Goal: Entertainment & Leisure: Browse casually

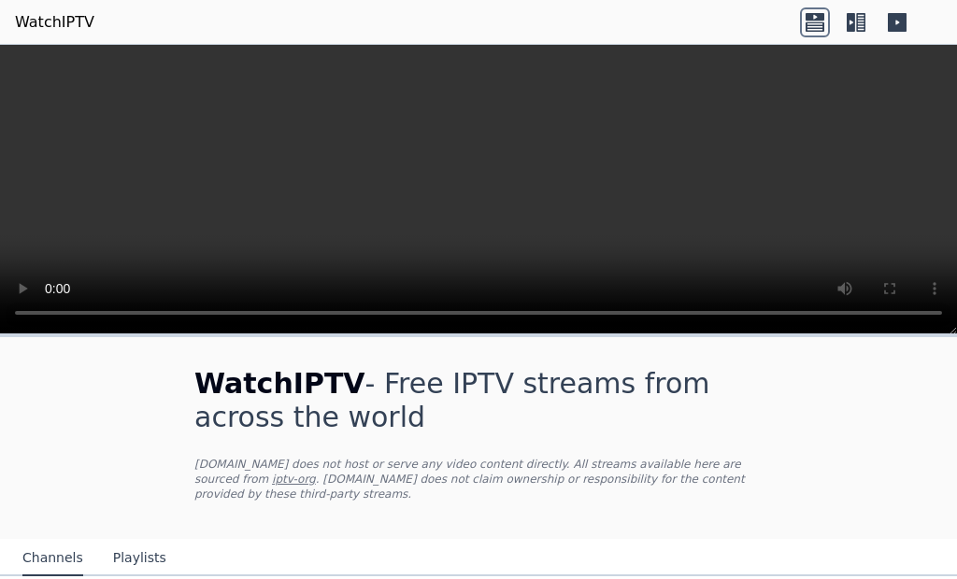
click at [893, 20] on icon at bounding box center [897, 22] width 19 height 19
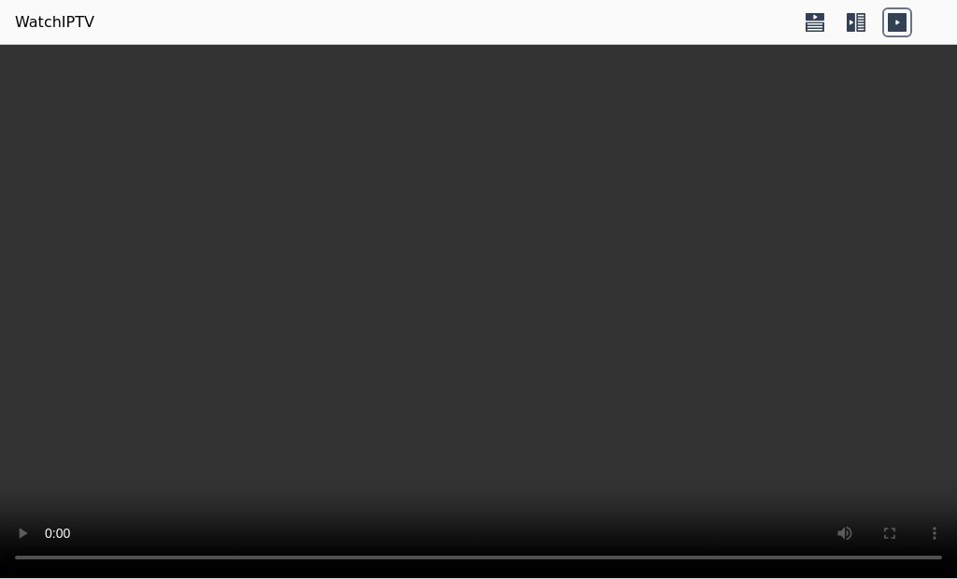
click at [852, 25] on icon at bounding box center [851, 22] width 8 height 19
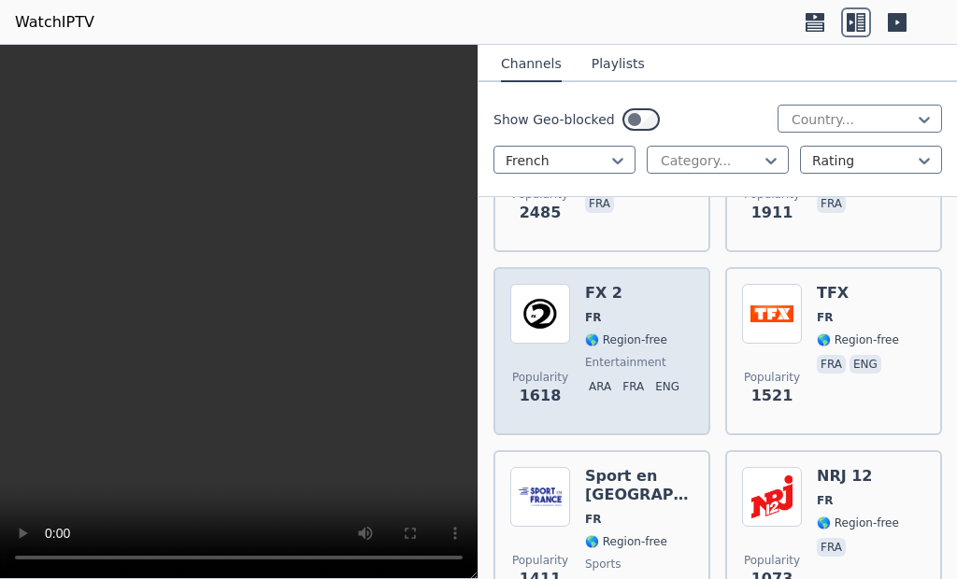
scroll to position [841, 0]
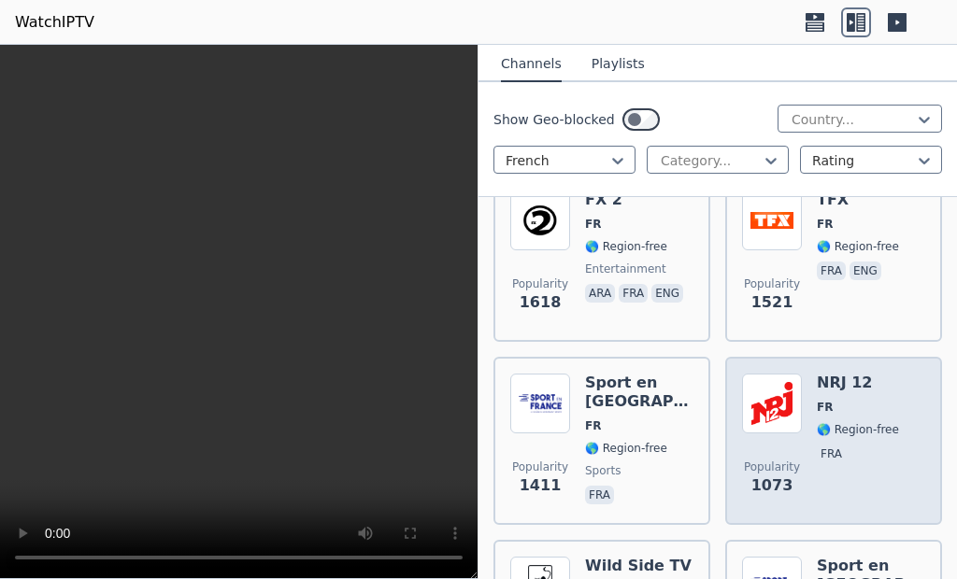
click at [765, 381] on img at bounding box center [772, 404] width 60 height 60
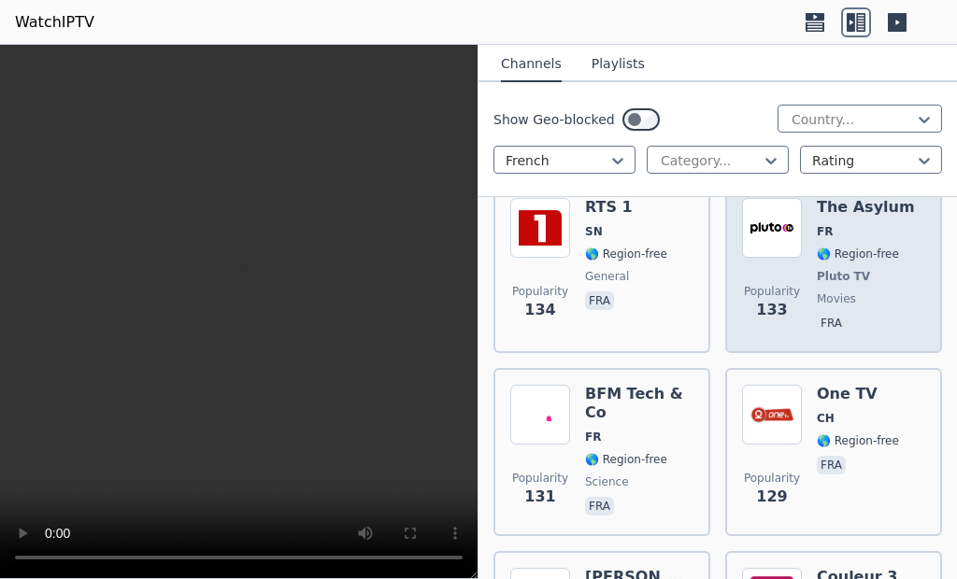
scroll to position [5981, 0]
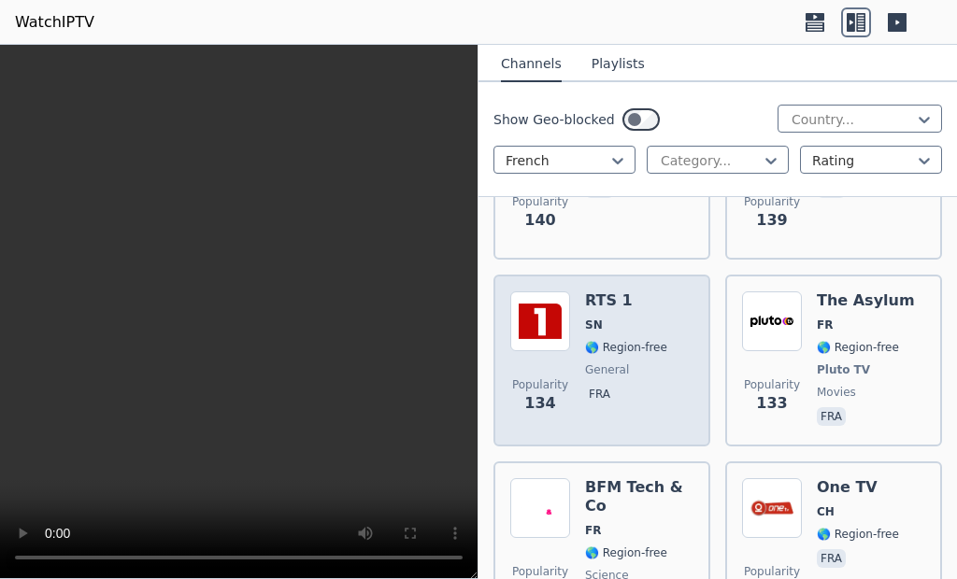
click at [678, 334] on div "Popularity 134 RTS 1 SN 🌎 Region-free general fra" at bounding box center [601, 361] width 183 height 138
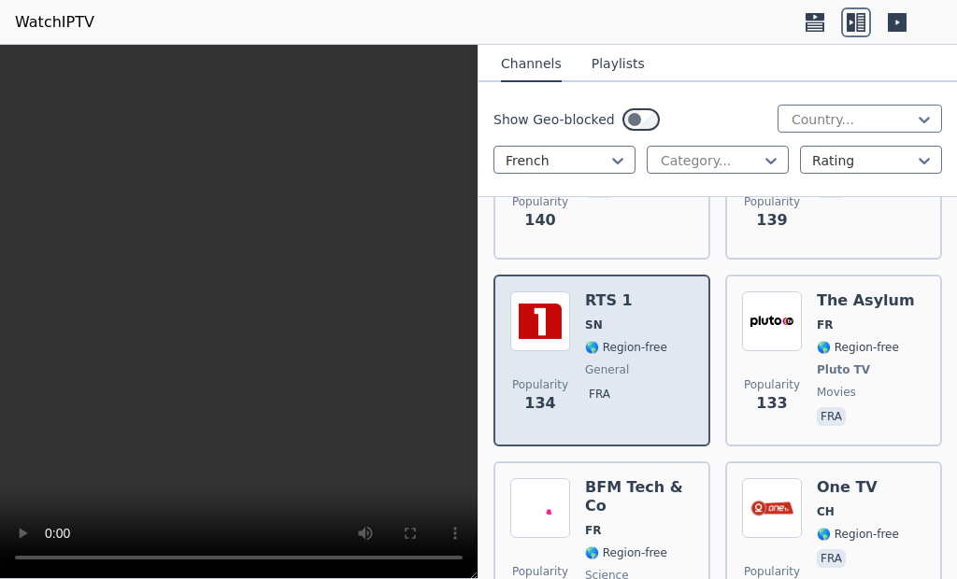
click at [629, 325] on div "RTS 1 SN 🌎 Region-free general fra" at bounding box center [626, 361] width 82 height 138
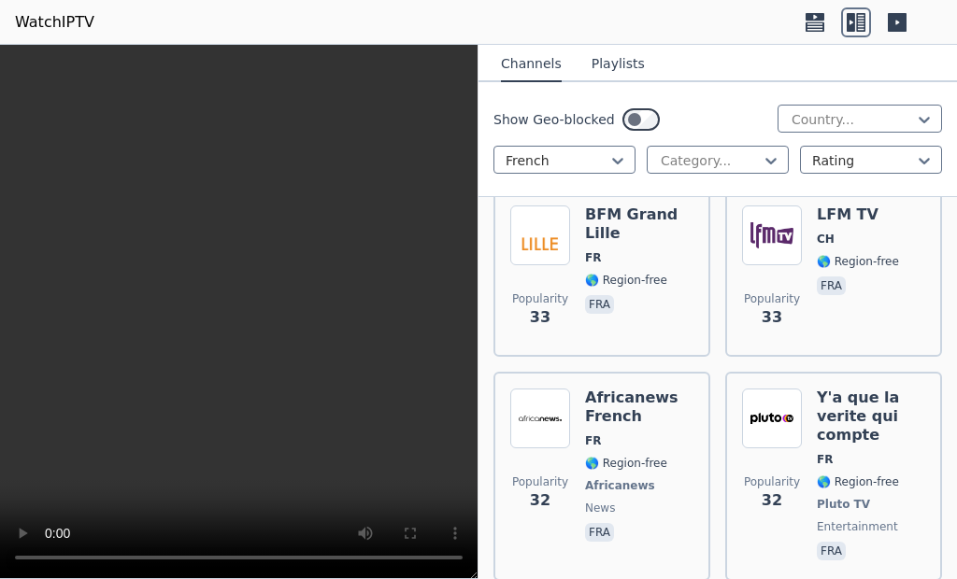
scroll to position [17943, 0]
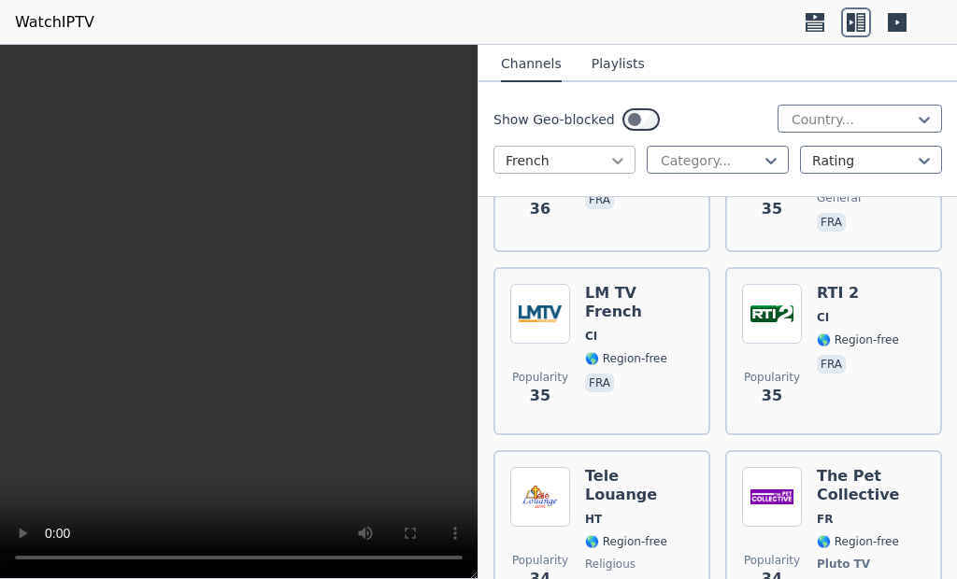
click at [616, 164] on icon at bounding box center [617, 161] width 11 height 7
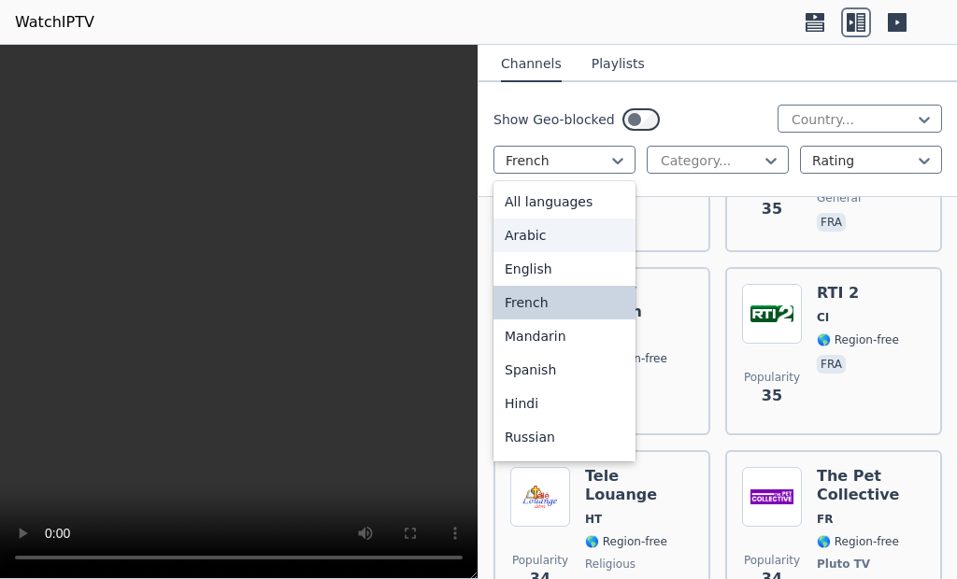
click at [563, 242] on div "Arabic" at bounding box center [564, 236] width 142 height 34
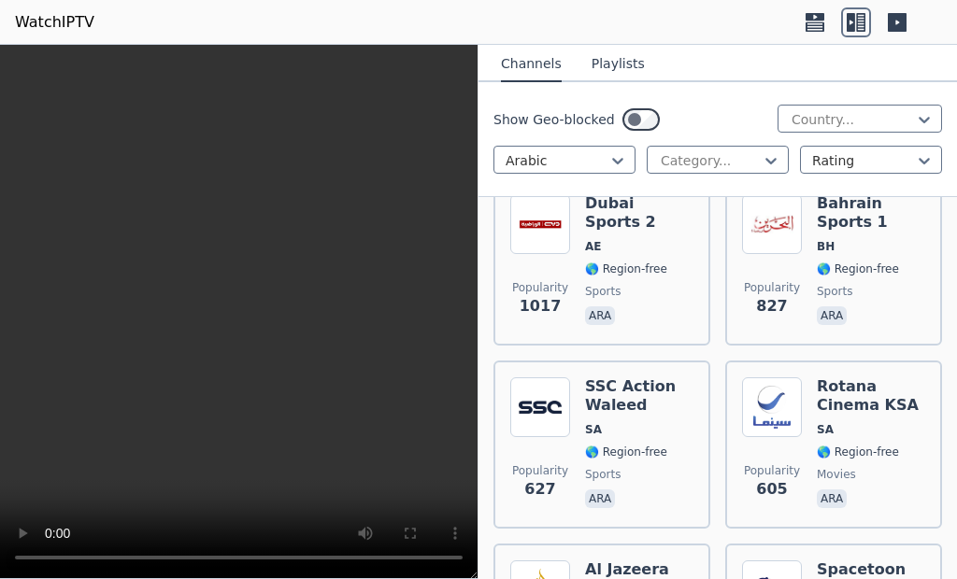
scroll to position [748, 0]
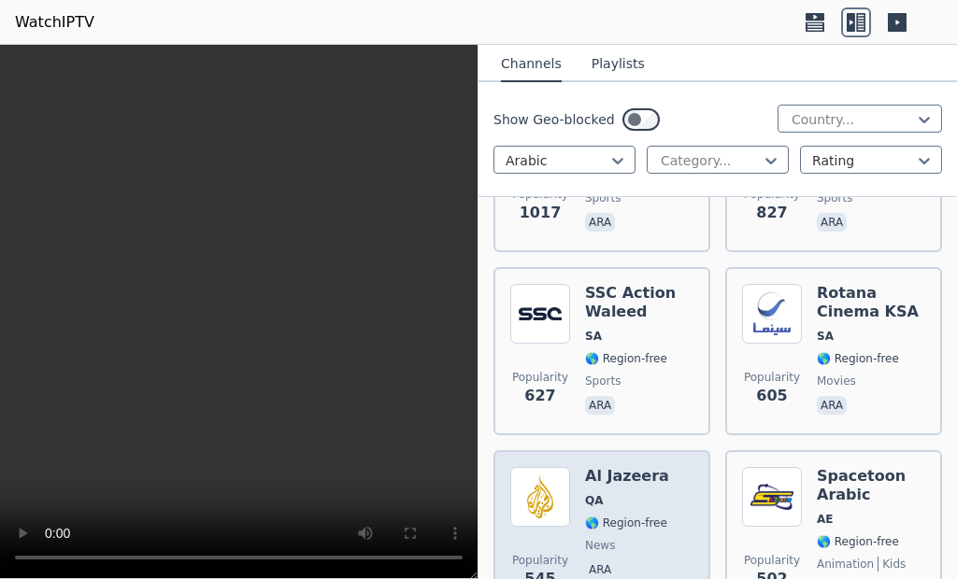
click at [648, 467] on div "Al Jazeera QA 🌎 Region-free news ara" at bounding box center [627, 534] width 84 height 135
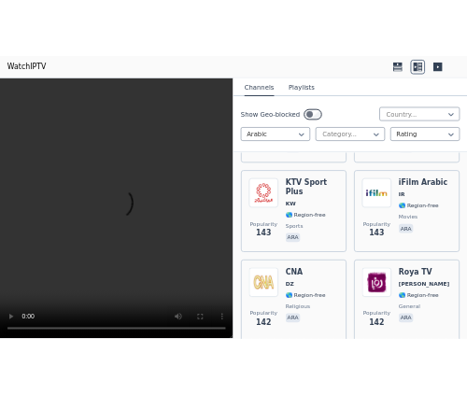
scroll to position [3271, 0]
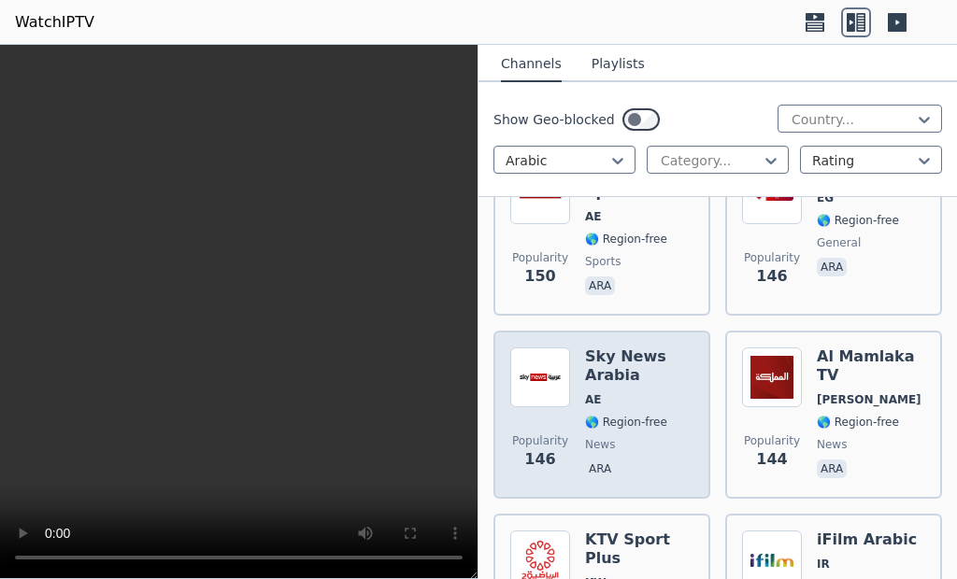
click at [635, 415] on span "🌎 Region-free" at bounding box center [626, 422] width 82 height 15
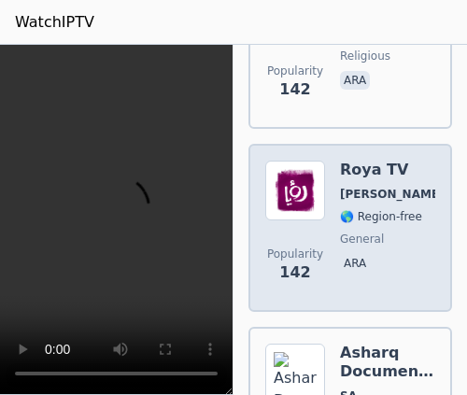
scroll to position [8187, 0]
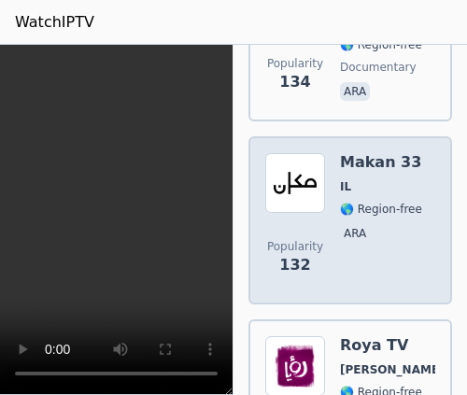
click at [325, 236] on div "Popularity 132 Makan 33 IL 🌎 Region-free ara" at bounding box center [350, 220] width 170 height 135
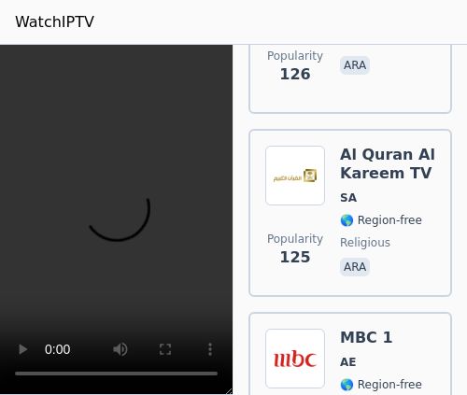
scroll to position [8654, 0]
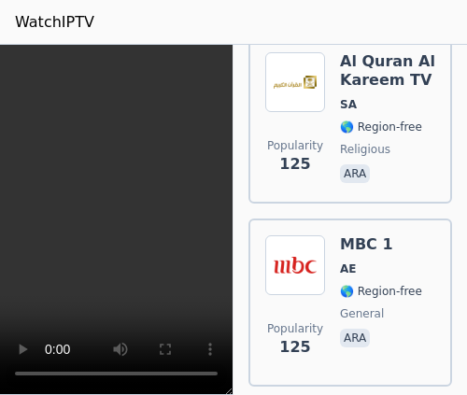
click at [288, 169] on div "Popularity 125" at bounding box center [295, 119] width 60 height 135
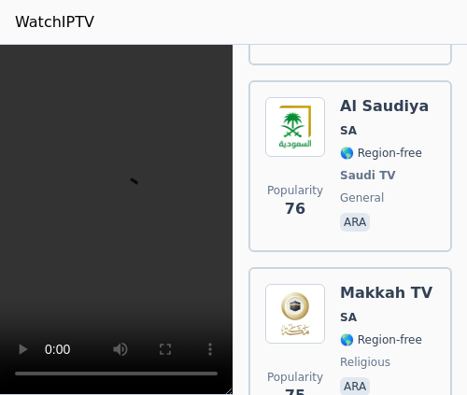
scroll to position [15196, 0]
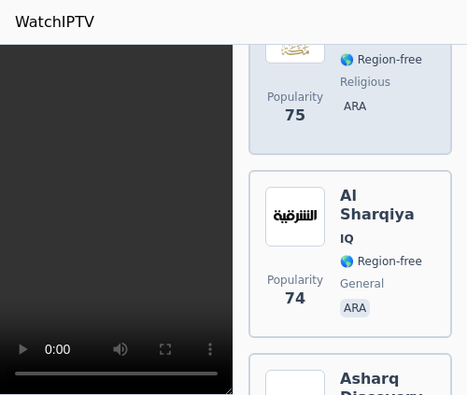
click at [311, 138] on span "Popularity 75" at bounding box center [295, 109] width 60 height 60
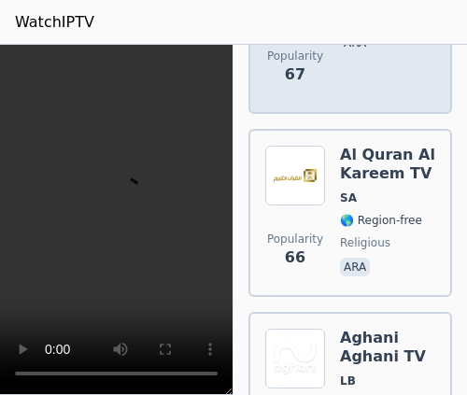
scroll to position [17345, 0]
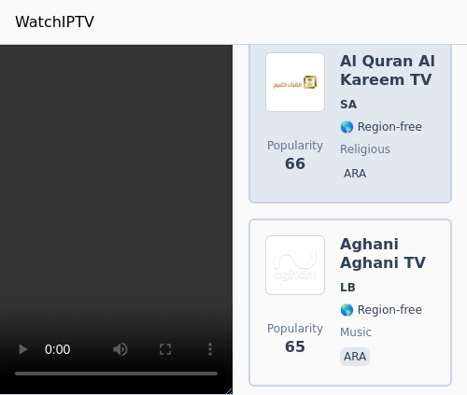
click at [312, 112] on img at bounding box center [295, 82] width 60 height 60
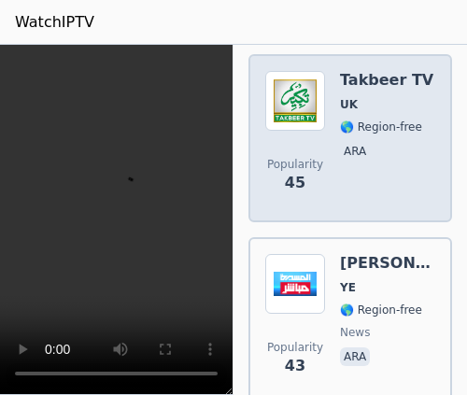
scroll to position [23420, 0]
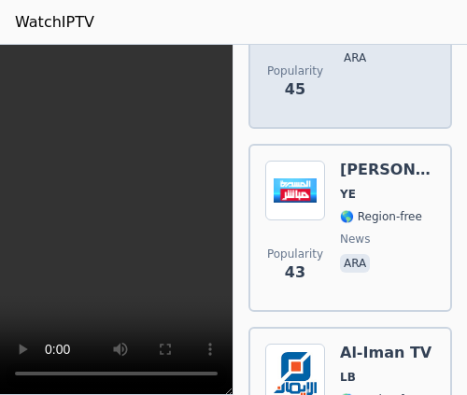
click at [321, 112] on span "Popularity 45" at bounding box center [295, 82] width 60 height 60
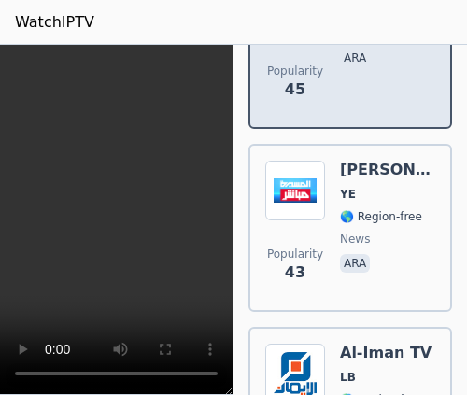
click at [326, 112] on div "Popularity 45 Takbeer TV UK 🌎 Region-free ara" at bounding box center [350, 45] width 170 height 135
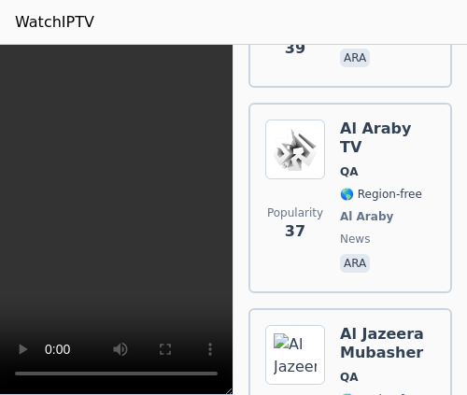
scroll to position [25382, 0]
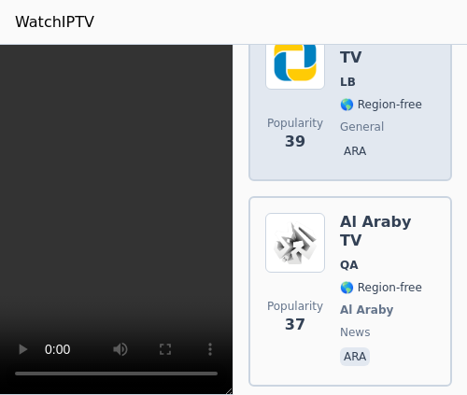
click at [335, 164] on div "Popularity 39 Al Ittihad TV LB 🌎 Region-free general ara" at bounding box center [350, 97] width 170 height 135
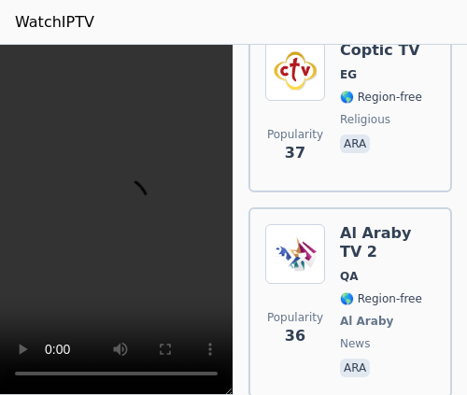
scroll to position [26130, 0]
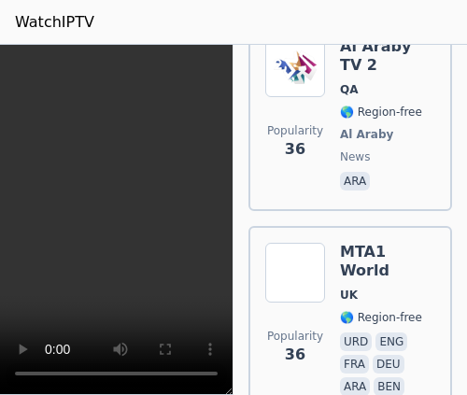
click at [335, 170] on div "Popularity 36 Al Araby TV 2 QA 🌎 Region-free Al Araby news ara" at bounding box center [350, 115] width 170 height 157
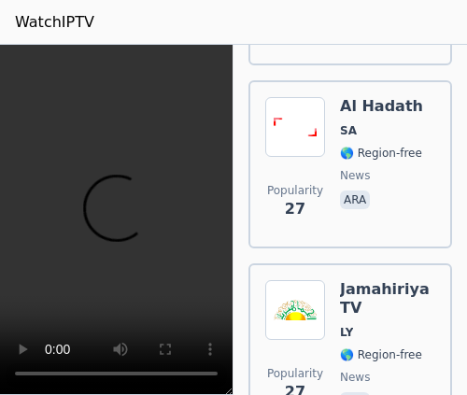
scroll to position [32111, 0]
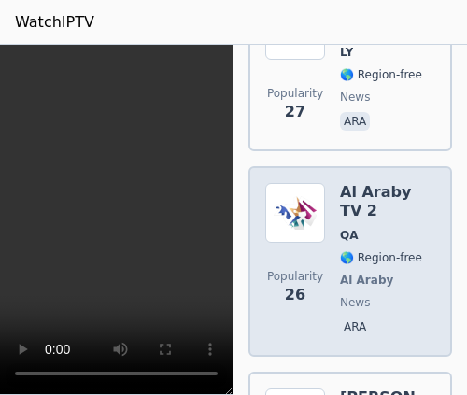
click at [349, 221] on h6 "Al Araby TV 2" at bounding box center [387, 201] width 95 height 37
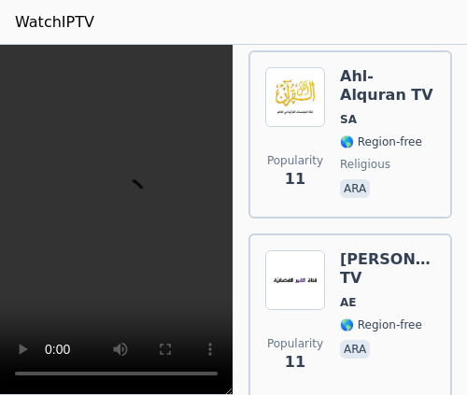
scroll to position [46690, 0]
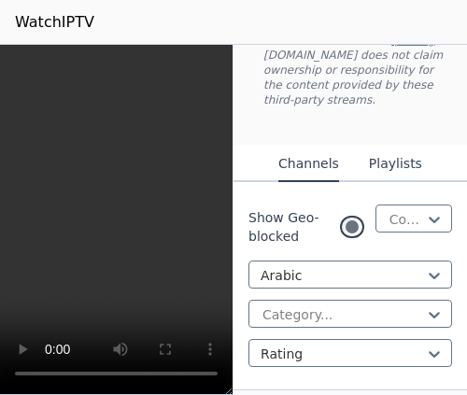
scroll to position [374, 0]
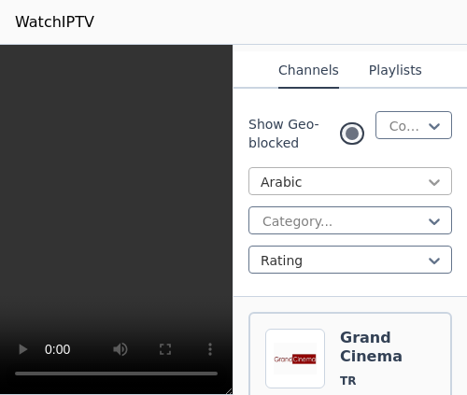
click at [425, 192] on icon at bounding box center [434, 182] width 19 height 19
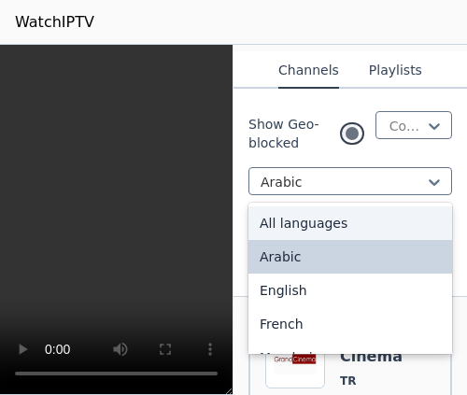
click at [385, 240] on div "All languages" at bounding box center [351, 224] width 204 height 34
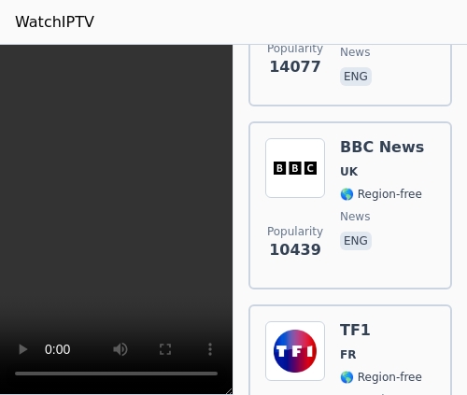
scroll to position [841, 0]
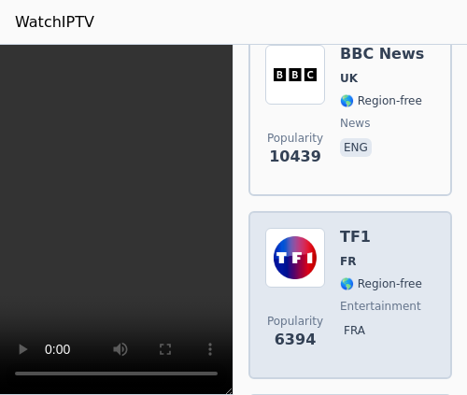
click at [383, 247] on h6 "TF1" at bounding box center [381, 237] width 82 height 19
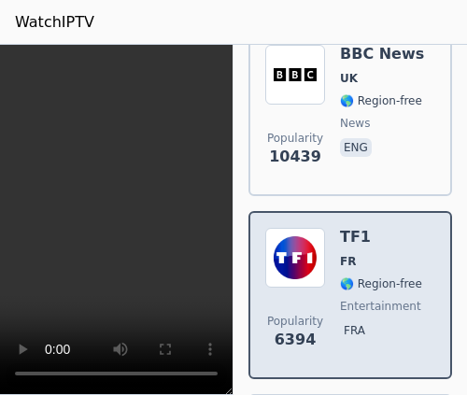
click at [388, 269] on span "FR" at bounding box center [381, 261] width 82 height 15
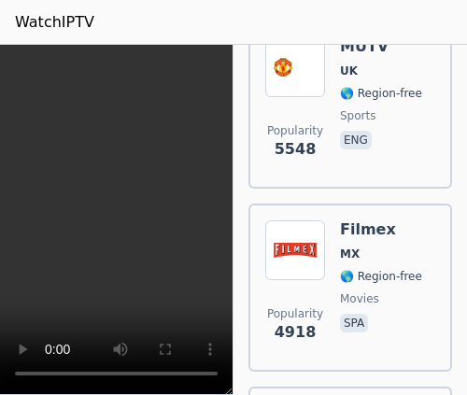
scroll to position [1589, 0]
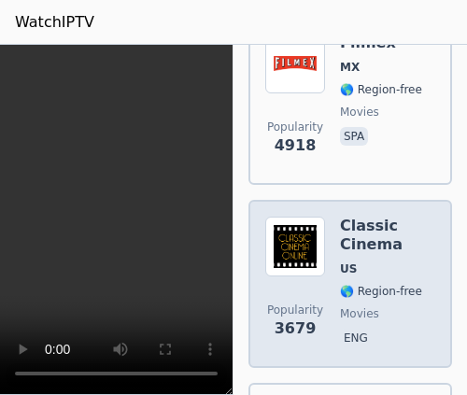
click at [392, 309] on div "Classic Cinema US 🌎 Region-free movies eng" at bounding box center [387, 284] width 95 height 135
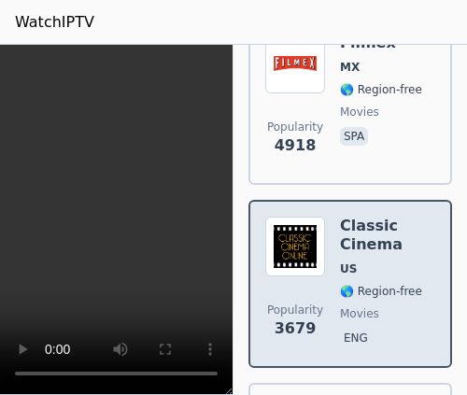
click at [392, 309] on div "Classic Cinema US 🌎 Region-free movies eng" at bounding box center [387, 284] width 95 height 135
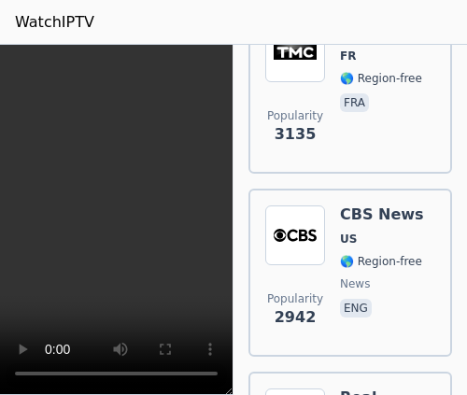
scroll to position [2243, 0]
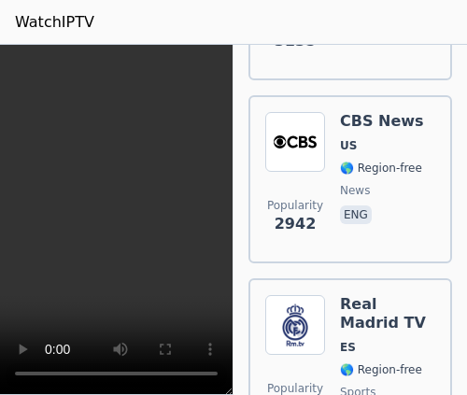
click at [378, 153] on span "US" at bounding box center [382, 145] width 84 height 15
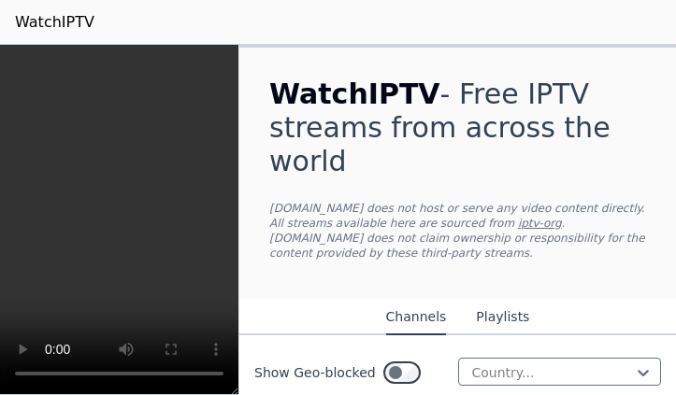
scroll to position [187, 0]
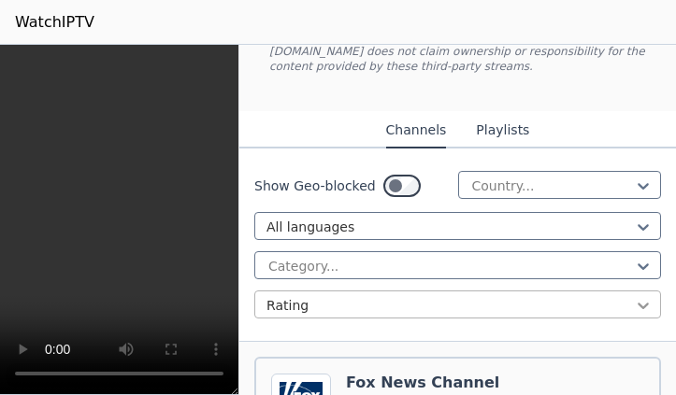
click at [637, 308] on icon at bounding box center [642, 306] width 11 height 7
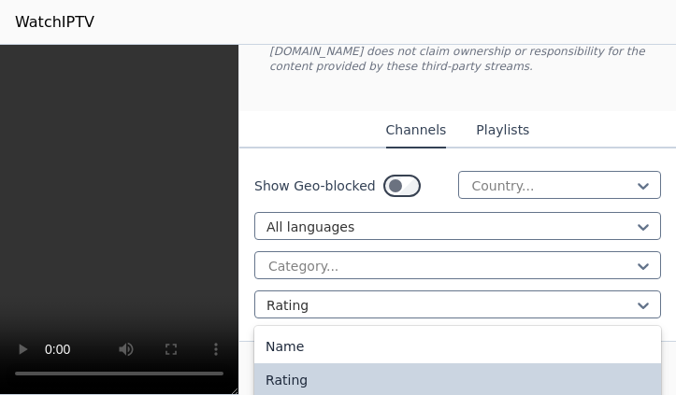
scroll to position [374, 0]
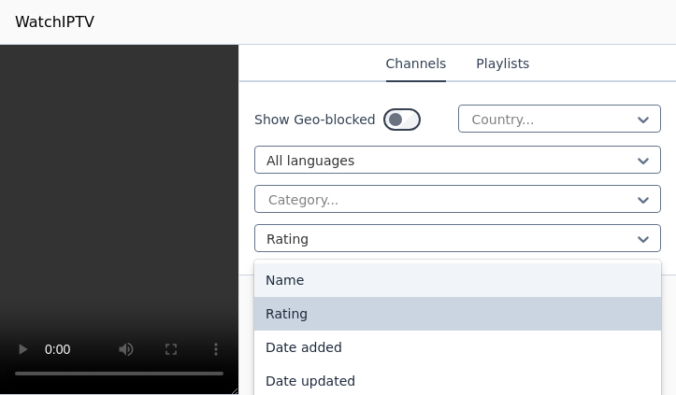
click at [614, 291] on div "Name" at bounding box center [457, 281] width 407 height 34
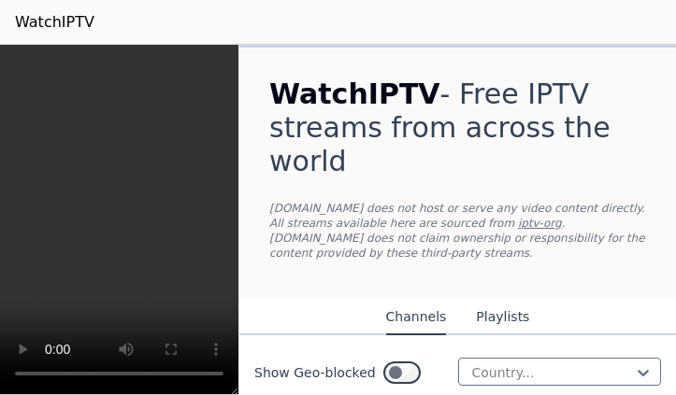
scroll to position [635, 0]
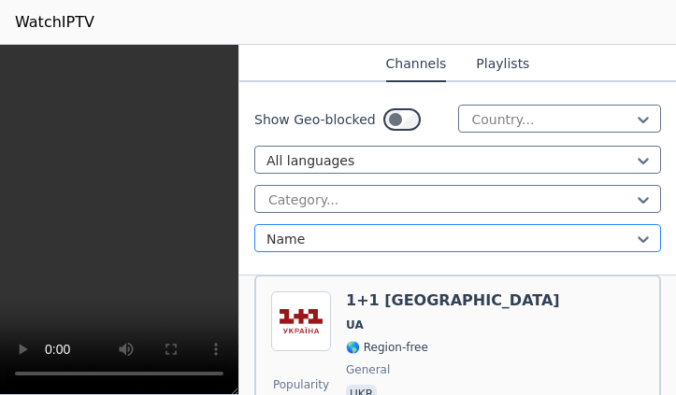
click at [546, 230] on div at bounding box center [449, 239] width 367 height 19
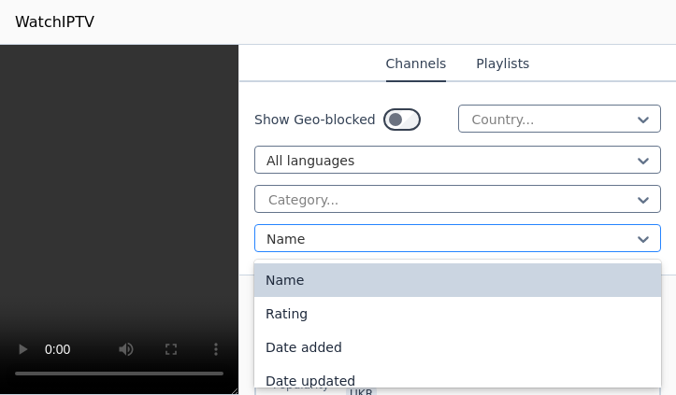
click at [545, 230] on div at bounding box center [449, 239] width 367 height 19
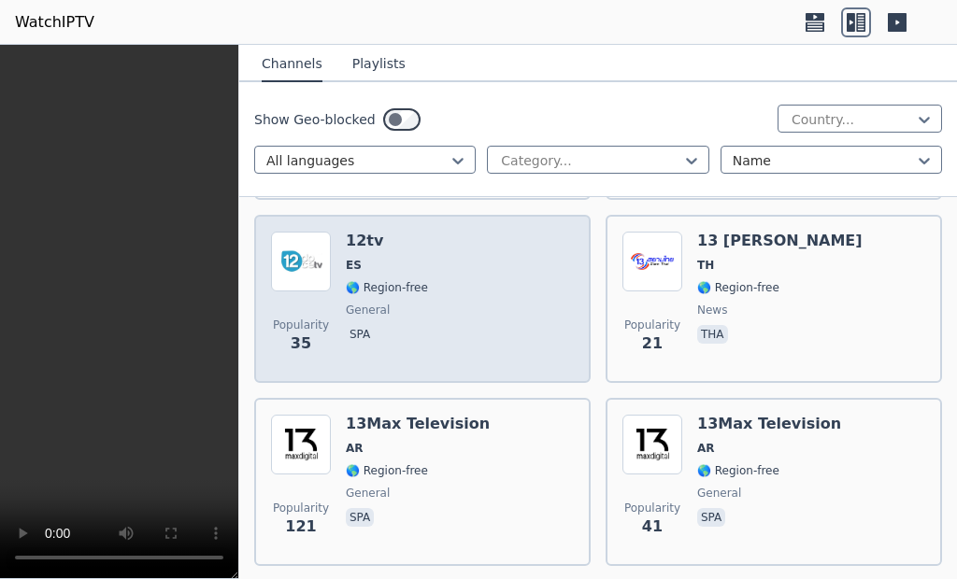
scroll to position [1028, 0]
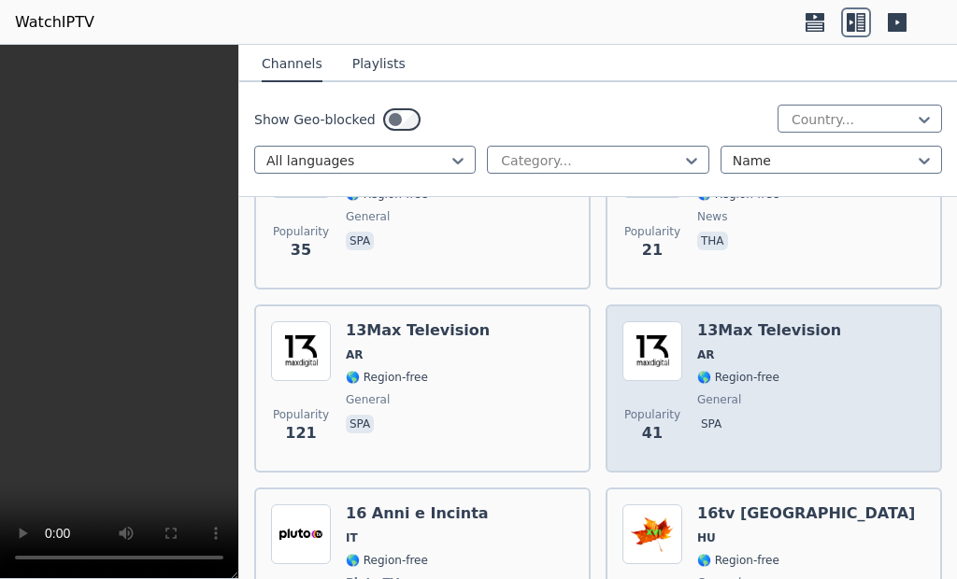
click at [710, 350] on span "AR" at bounding box center [769, 355] width 144 height 15
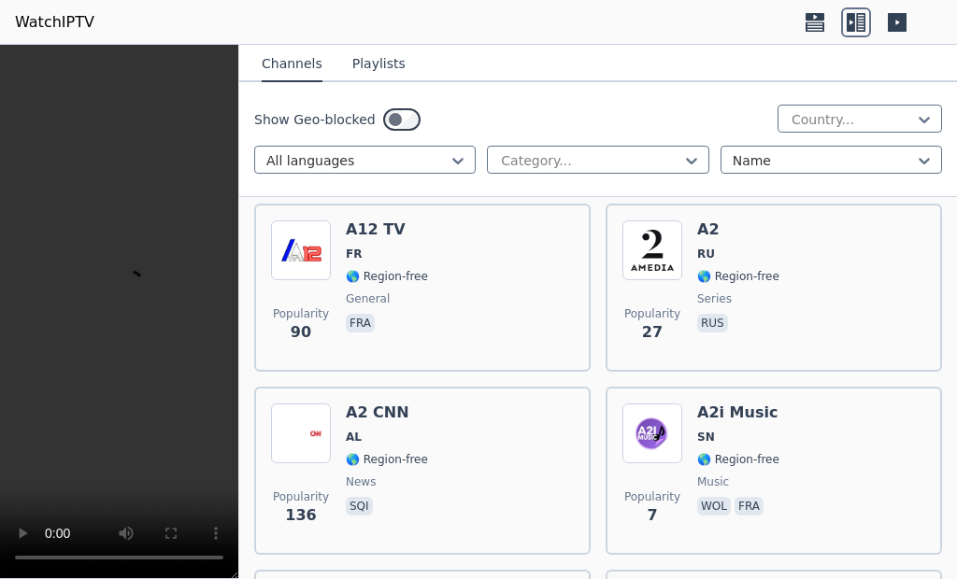
scroll to position [8878, 0]
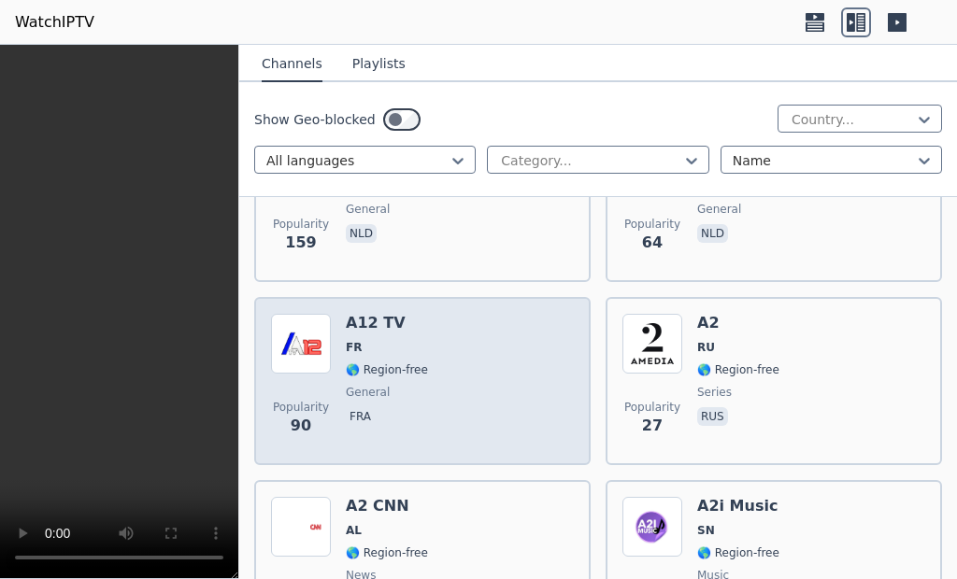
click at [395, 347] on div "A12 TV FR 🌎 Region-free general fra" at bounding box center [387, 381] width 82 height 135
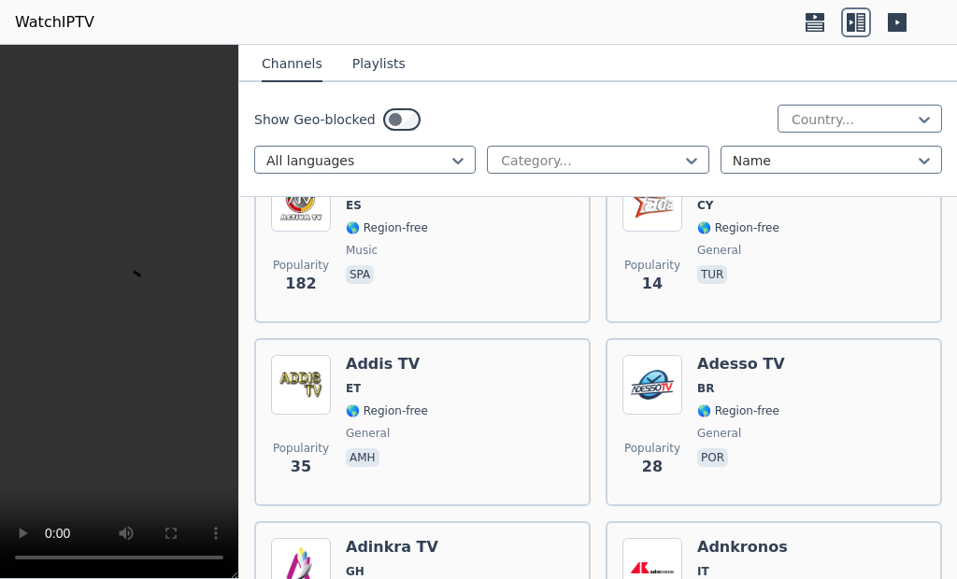
scroll to position [21401, 0]
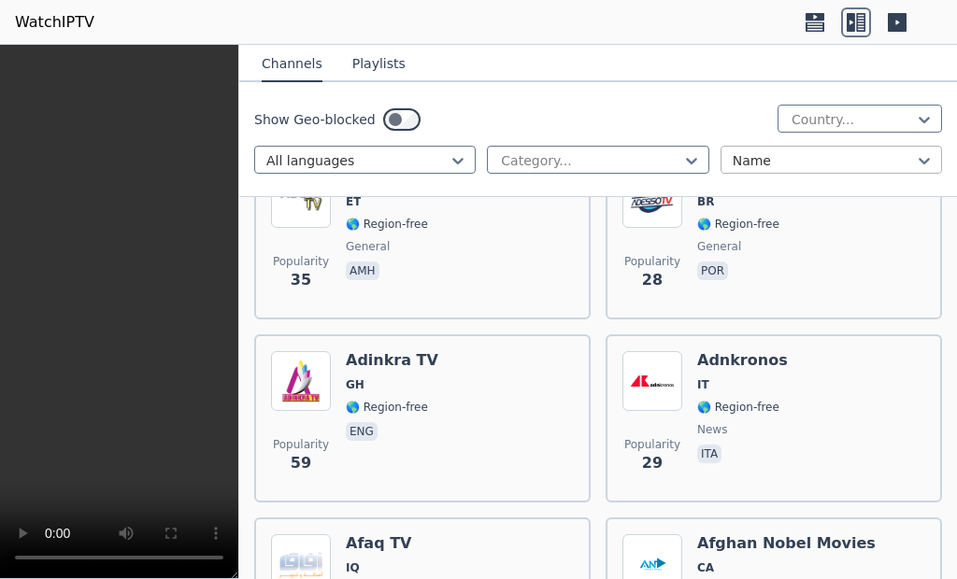
click at [782, 168] on div at bounding box center [824, 160] width 182 height 19
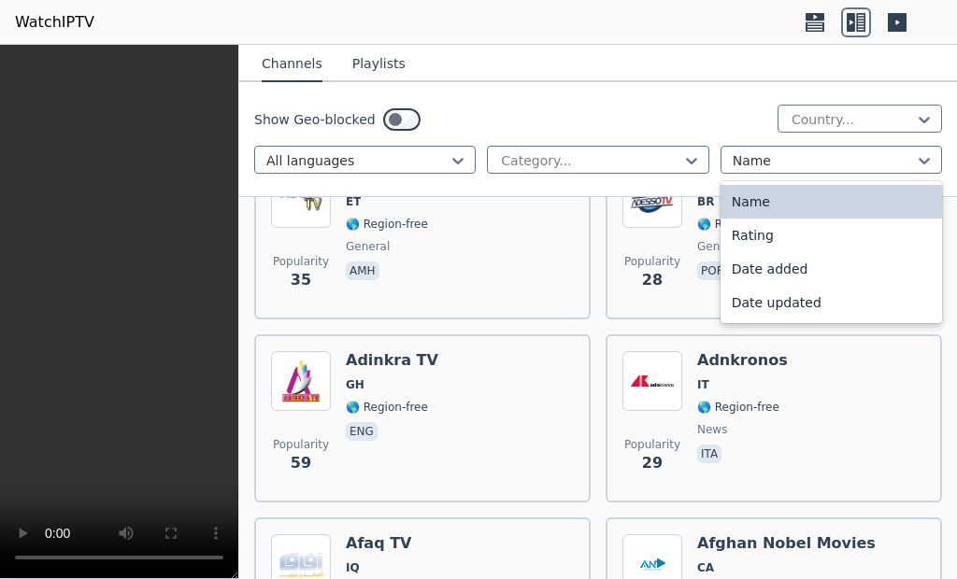
click at [738, 133] on div "Show Geo-blocked Country..." at bounding box center [598, 120] width 688 height 30
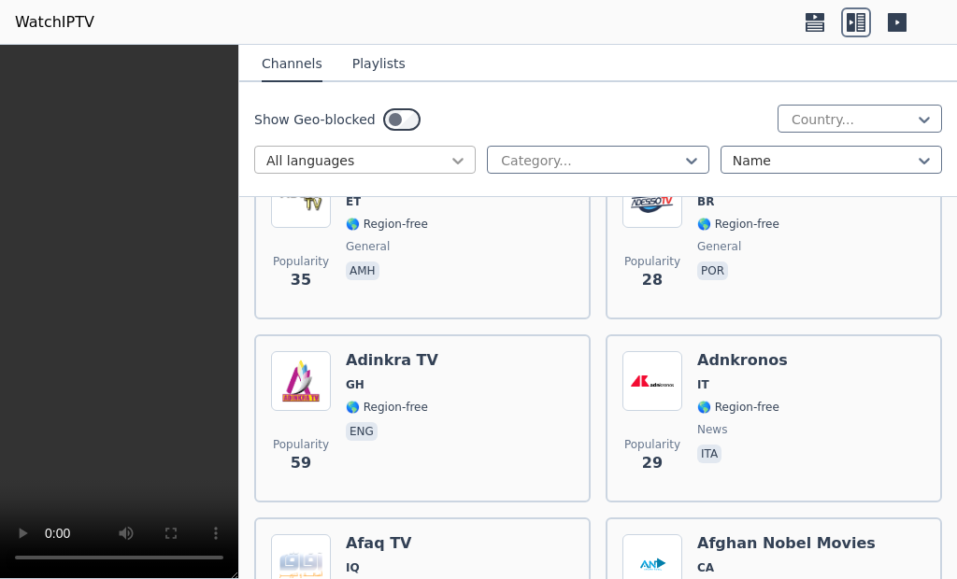
click at [449, 163] on icon at bounding box center [458, 160] width 19 height 19
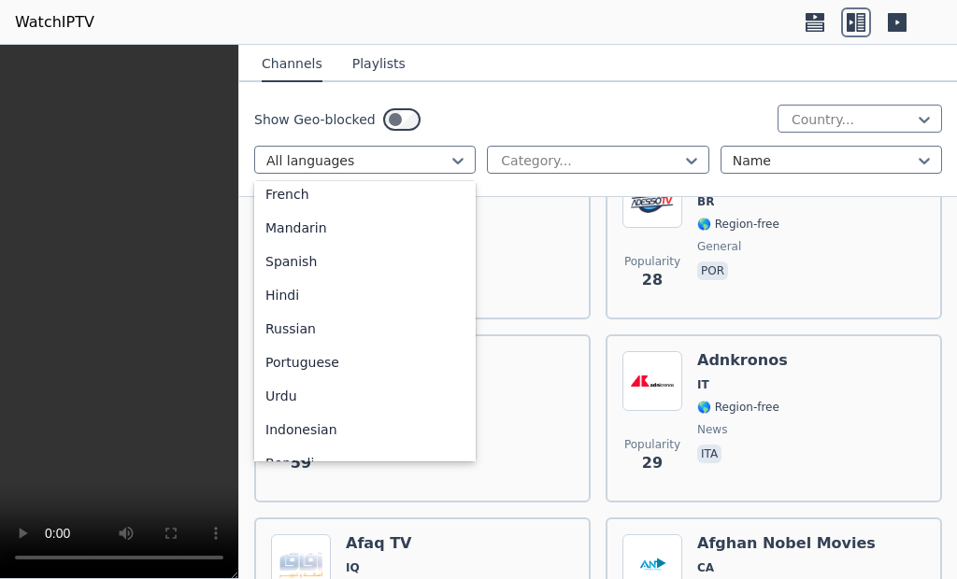
scroll to position [0, 0]
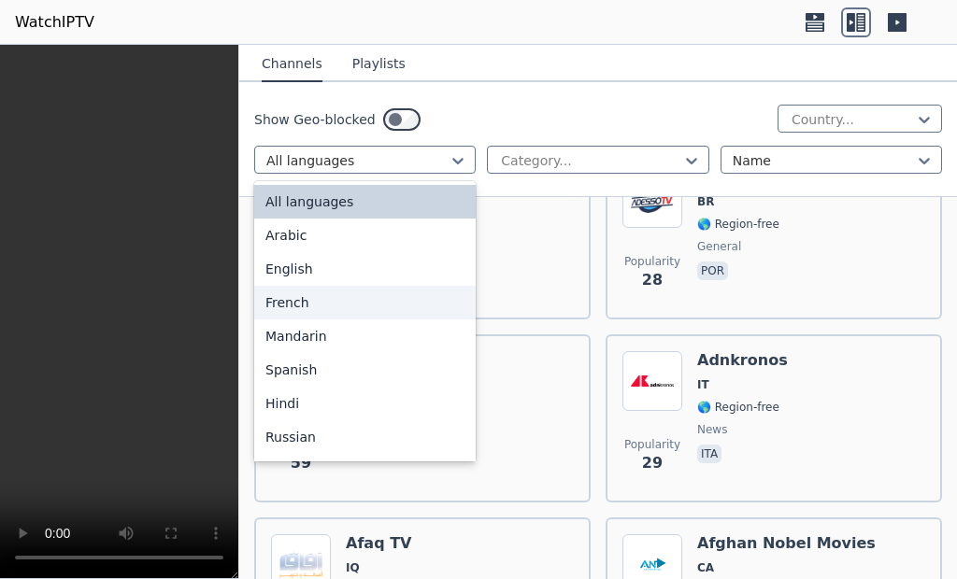
click at [384, 309] on div "French" at bounding box center [364, 303] width 221 height 34
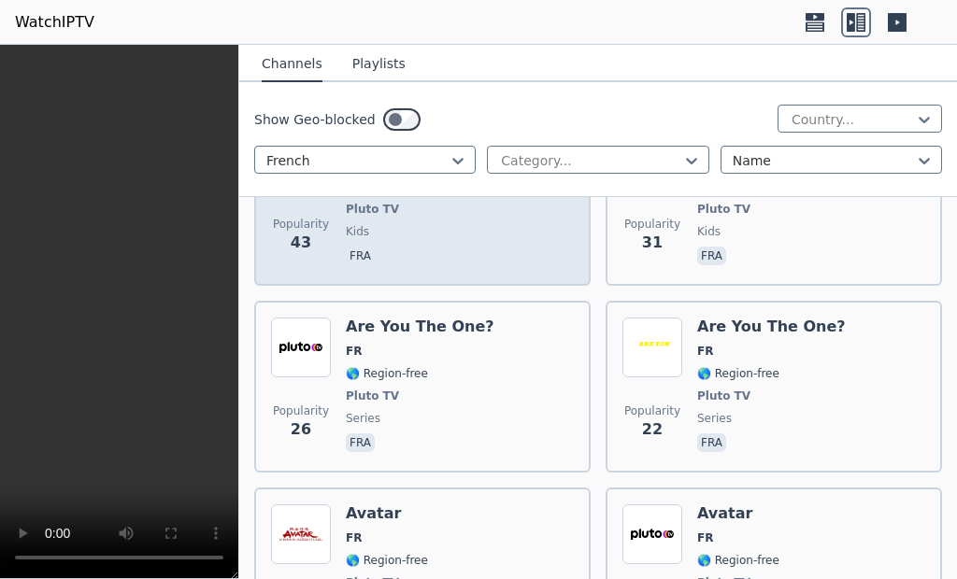
scroll to position [2056, 0]
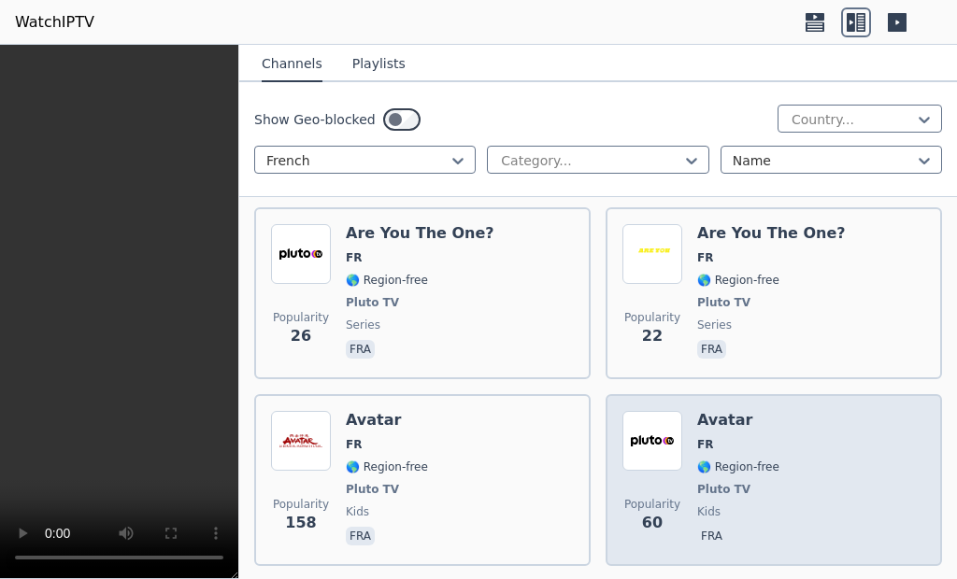
drag, startPoint x: 665, startPoint y: 412, endPoint x: 666, endPoint y: 422, distance: 10.3
click at [666, 412] on img at bounding box center [652, 441] width 60 height 60
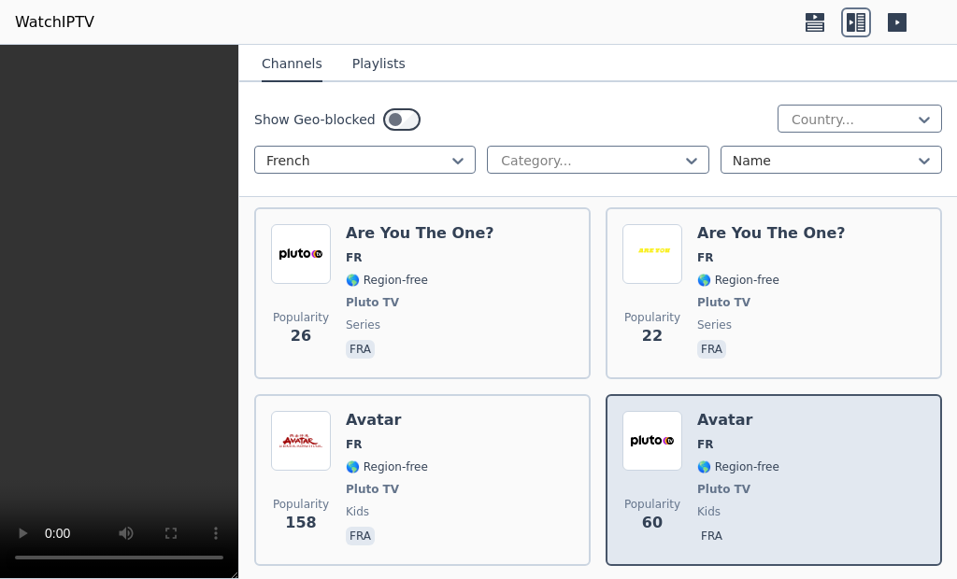
click at [697, 464] on span "🌎 Region-free" at bounding box center [738, 467] width 82 height 15
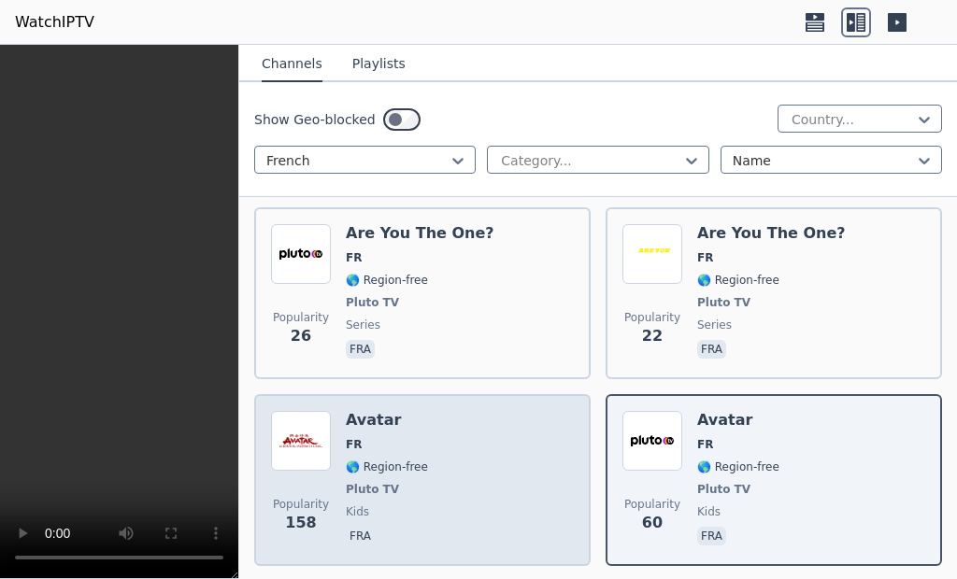
click at [412, 457] on div "Avatar FR 🌎 Region-free Pluto TV kids fra" at bounding box center [387, 480] width 82 height 138
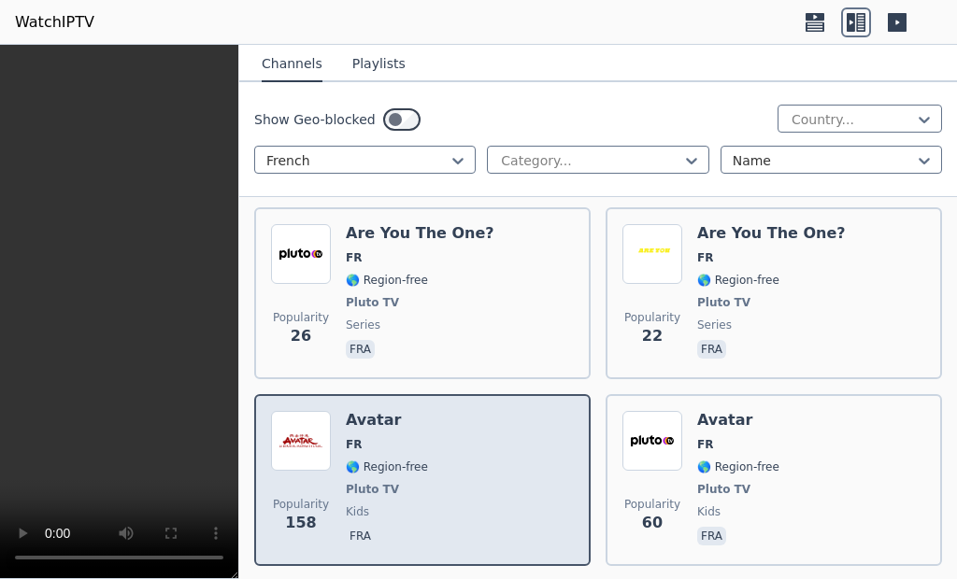
click at [409, 451] on span "FR" at bounding box center [387, 444] width 82 height 15
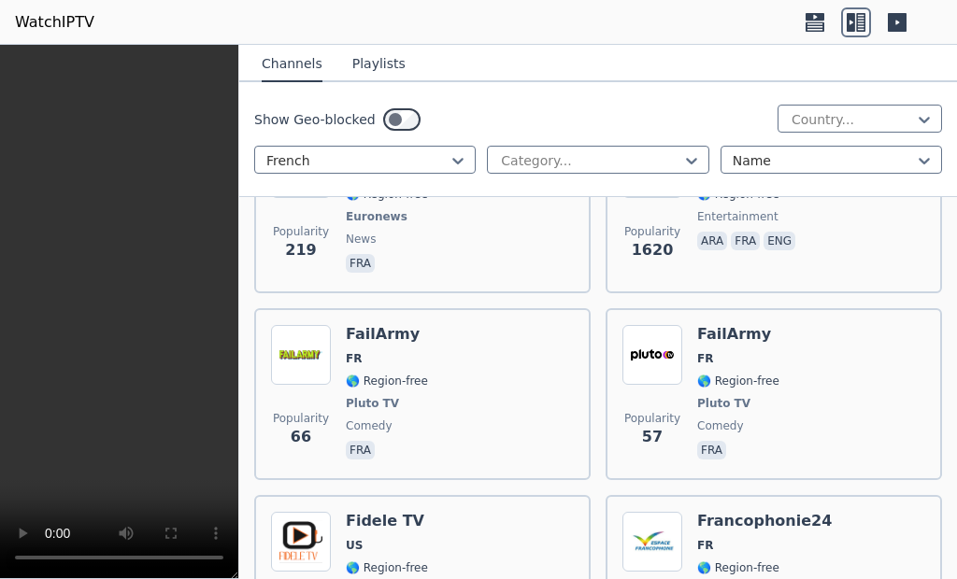
scroll to position [9532, 0]
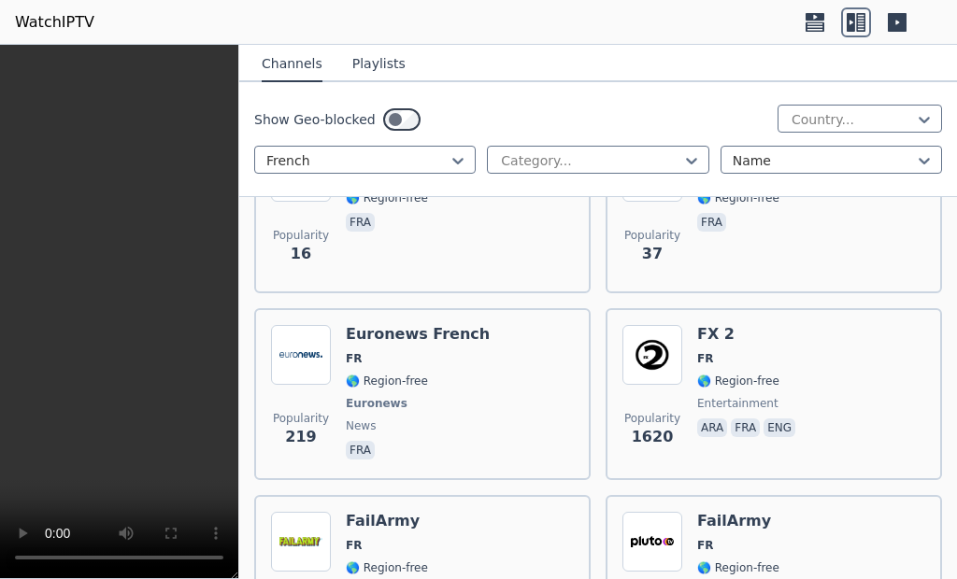
click at [406, 451] on span "fra" at bounding box center [418, 452] width 144 height 22
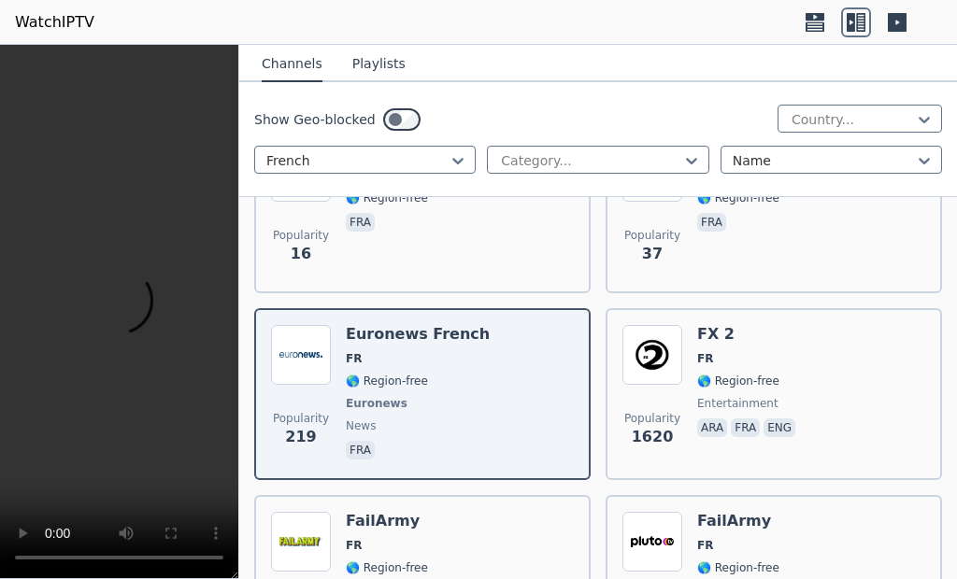
scroll to position [9439, 0]
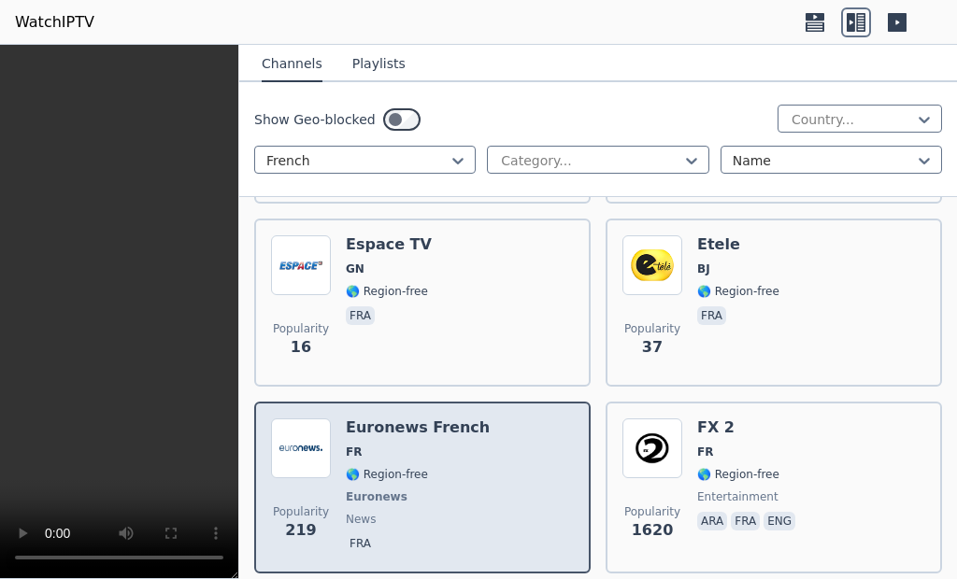
click at [408, 485] on div "Euronews French FR 🌎 Region-free Euronews news fra" at bounding box center [418, 488] width 144 height 138
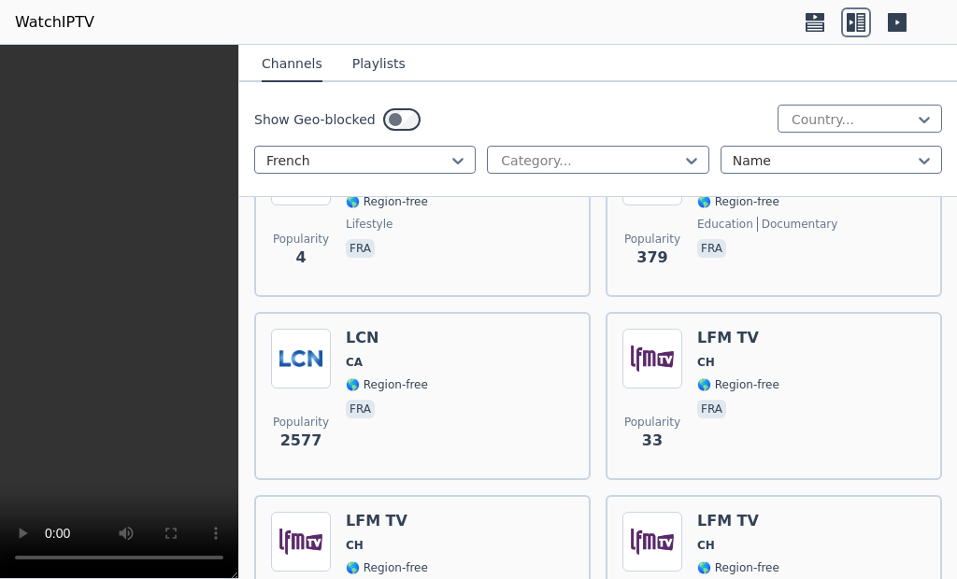
scroll to position [12336, 0]
